Goal: Find specific page/section: Find specific page/section

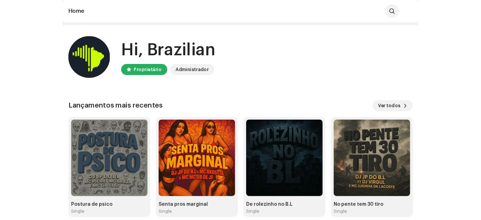
scroll to position [85, 0]
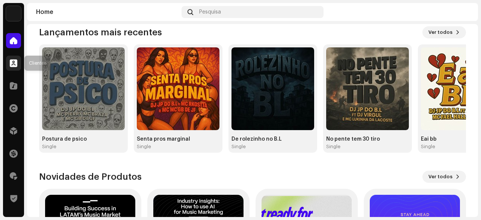
click at [15, 66] on span at bounding box center [14, 63] width 8 height 6
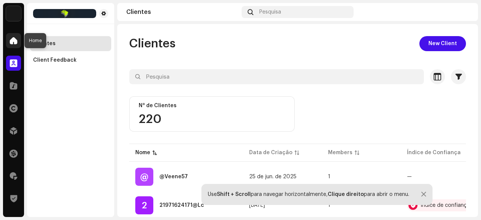
click at [10, 38] on span at bounding box center [14, 41] width 8 height 6
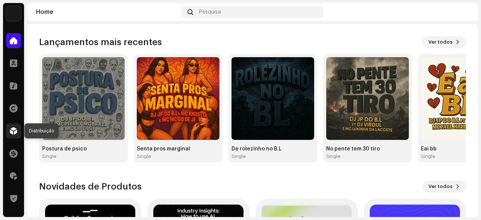
click at [12, 135] on div at bounding box center [13, 130] width 15 height 15
